Goal: Information Seeking & Learning: Check status

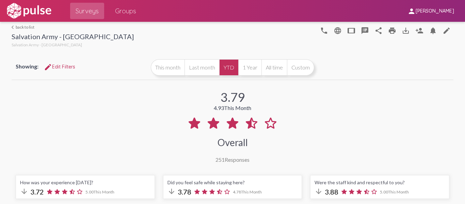
select select "Negative"
click at [95, 17] on link "Surveys" at bounding box center [87, 11] width 34 height 16
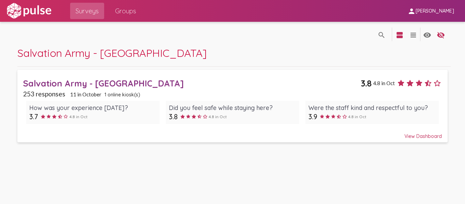
click at [88, 57] on span "Salvation Army - [GEOGRAPHIC_DATA]" at bounding box center [111, 52] width 189 height 13
click at [79, 79] on div "Salvation Army - [GEOGRAPHIC_DATA]" at bounding box center [191, 83] width 337 height 11
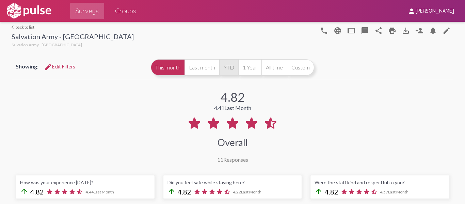
click at [223, 66] on button "YTD" at bounding box center [228, 67] width 19 height 16
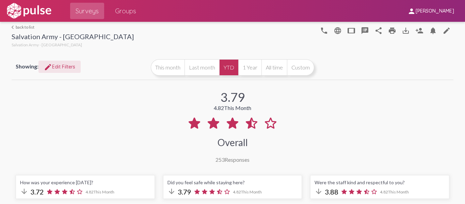
click at [55, 66] on span "edit Edit Filters" at bounding box center [59, 67] width 31 height 6
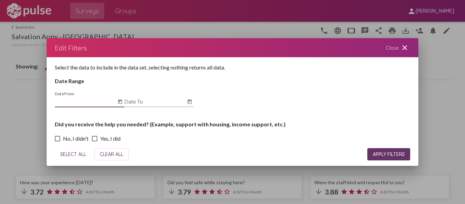
click at [406, 47] on mat-icon "close" at bounding box center [405, 48] width 8 height 8
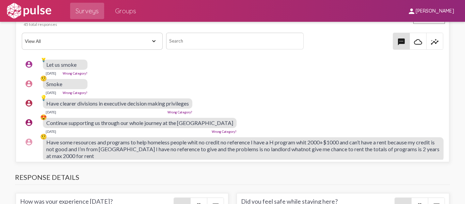
scroll to position [477, 0]
